Goal: Transaction & Acquisition: Purchase product/service

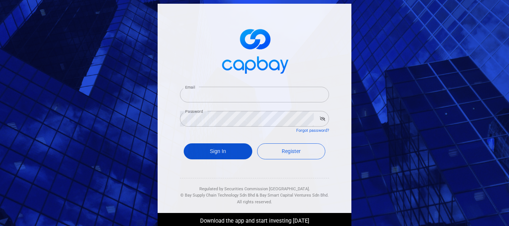
type input "[EMAIL_ADDRESS][DOMAIN_NAME]"
click at [226, 150] on button "Sign In" at bounding box center [218, 151] width 69 height 16
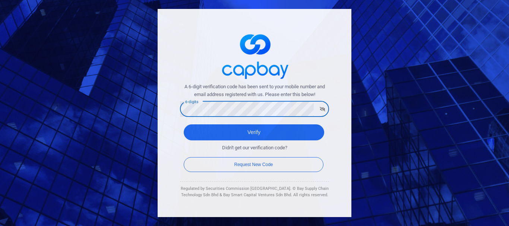
click at [184, 124] on button "Verify" at bounding box center [254, 132] width 140 height 16
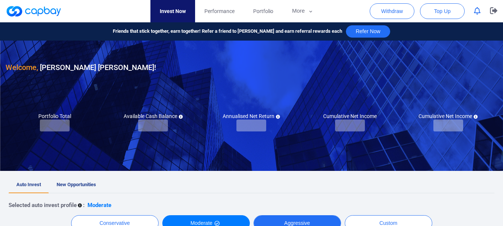
checkbox input "true"
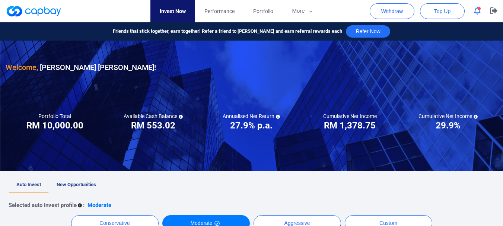
click at [62, 186] on span "New Opportunities" at bounding box center [76, 185] width 39 height 6
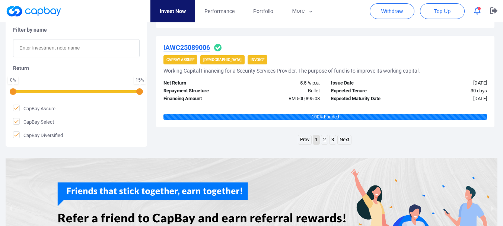
scroll to position [1129, 0]
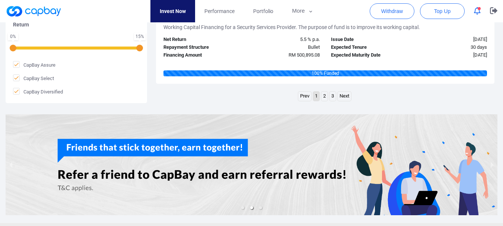
click at [335, 95] on link "3" at bounding box center [333, 96] width 6 height 9
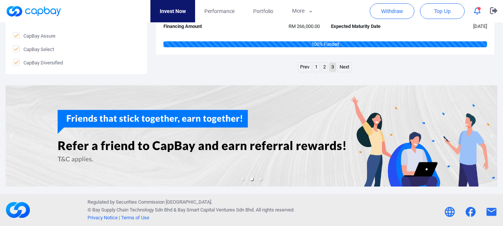
click at [324, 68] on link "2" at bounding box center [324, 67] width 6 height 9
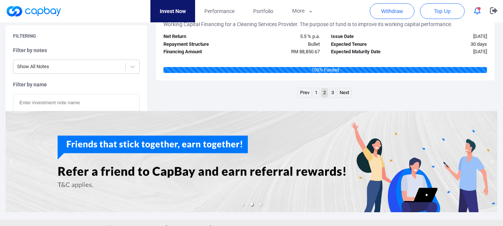
scroll to position [1109, 0]
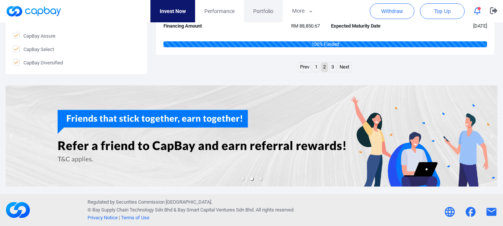
click at [256, 4] on link "Portfolio" at bounding box center [263, 11] width 39 height 22
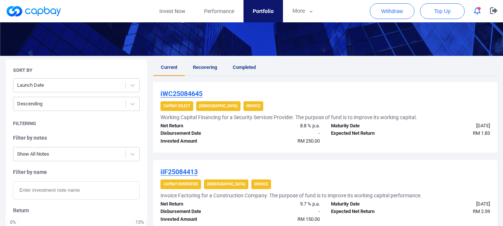
scroll to position [104, 0]
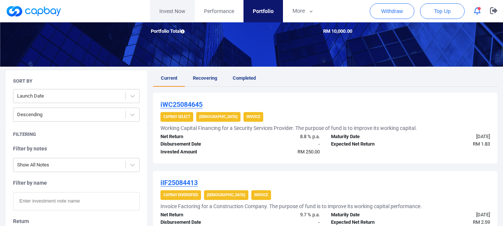
click at [175, 16] on link "Invest Now" at bounding box center [172, 11] width 45 height 22
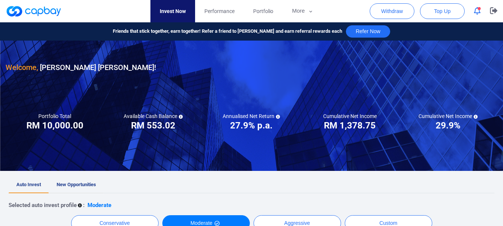
click at [70, 188] on link "New Opportunities" at bounding box center [76, 185] width 55 height 16
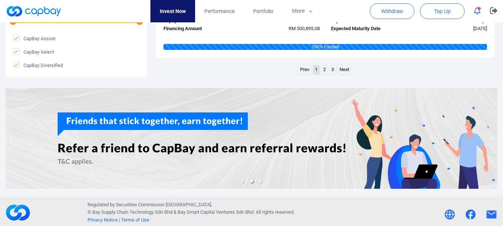
scroll to position [1159, 0]
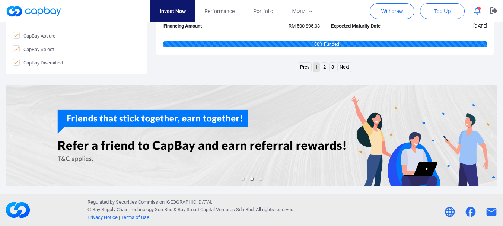
click at [332, 67] on link "3" at bounding box center [333, 67] width 6 height 9
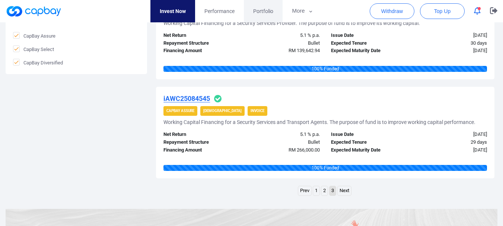
click at [263, 14] on span "Portfolio" at bounding box center [263, 11] width 20 height 8
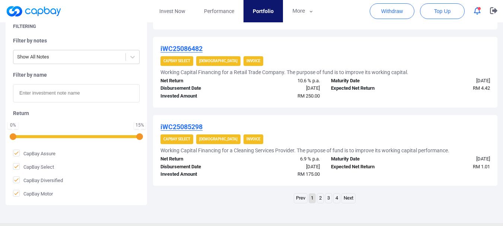
scroll to position [796, 0]
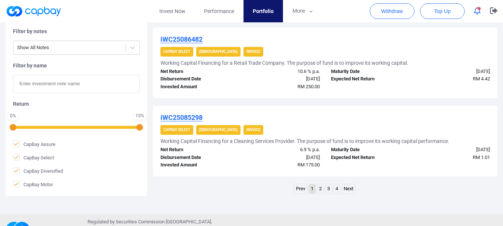
click at [321, 190] on link "2" at bounding box center [320, 188] width 6 height 9
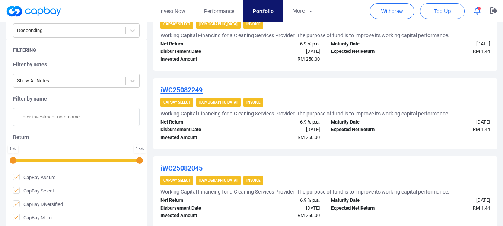
scroll to position [815, 0]
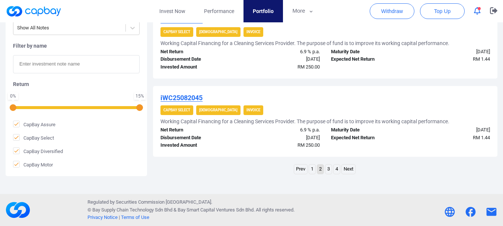
click at [330, 169] on link "3" at bounding box center [329, 169] width 6 height 9
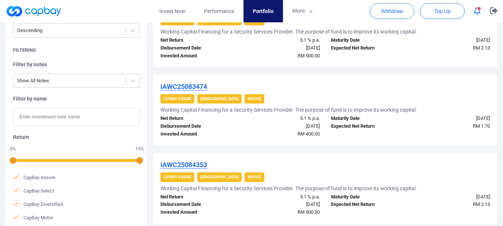
scroll to position [800, 0]
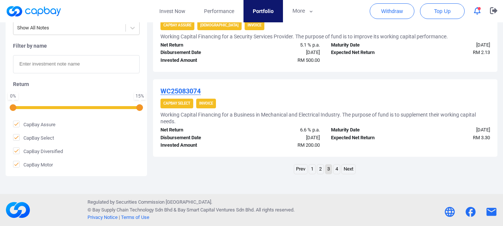
click at [338, 171] on link "4" at bounding box center [337, 169] width 6 height 9
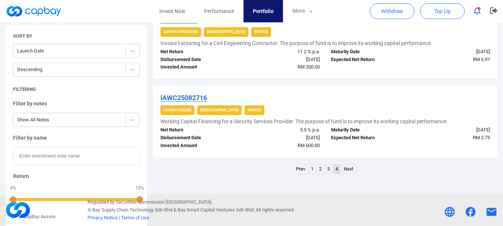
scroll to position [159, 0]
